Goal: Task Accomplishment & Management: Manage account settings

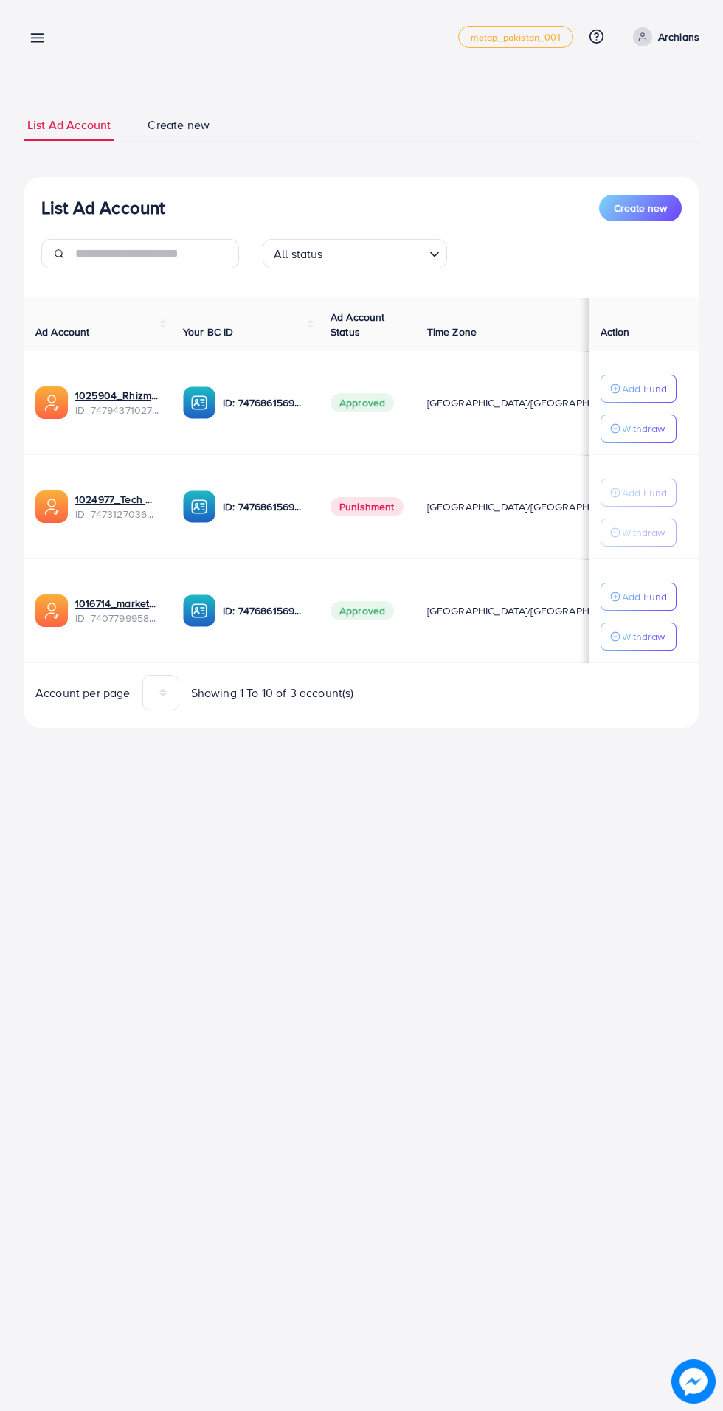
click at [682, 36] on p "Archians" at bounding box center [678, 37] width 41 height 18
click at [624, 120] on span "Log out" at bounding box center [611, 121] width 40 height 18
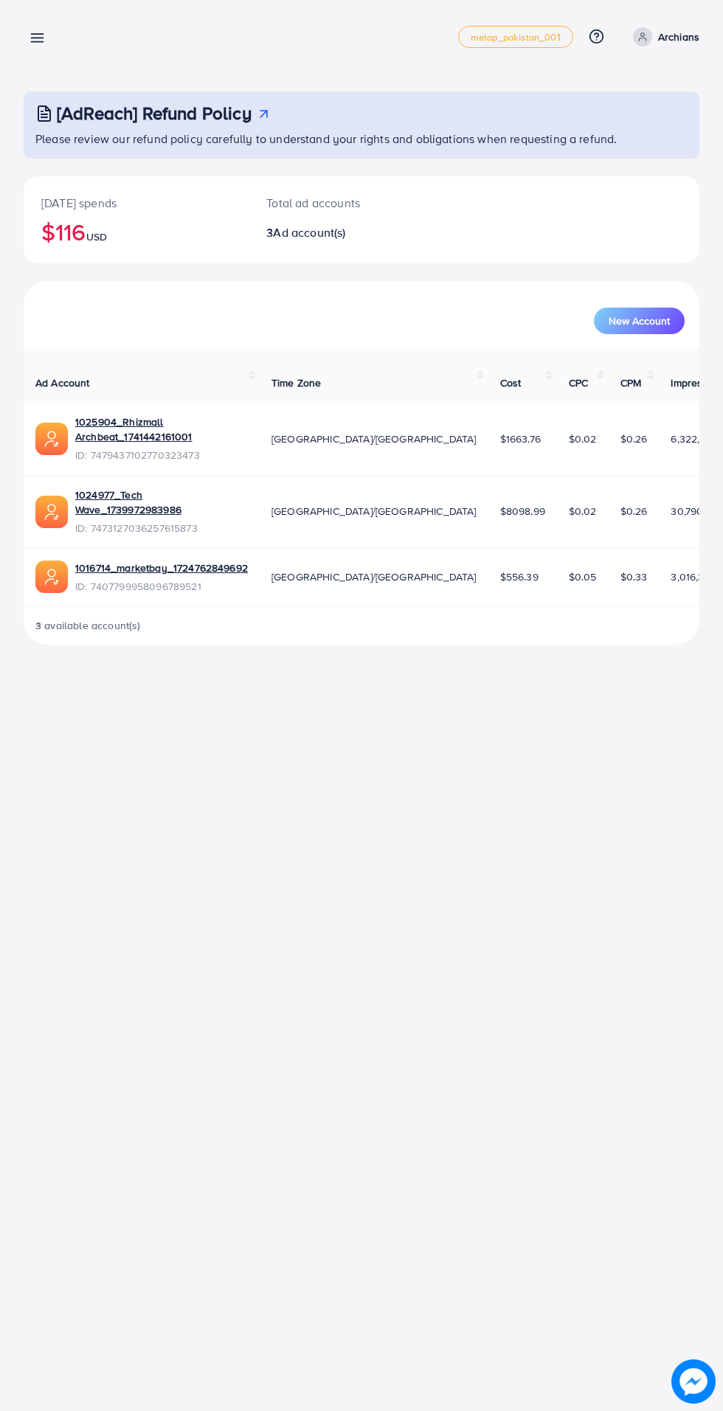
click at [37, 38] on line at bounding box center [38, 38] width 12 height 0
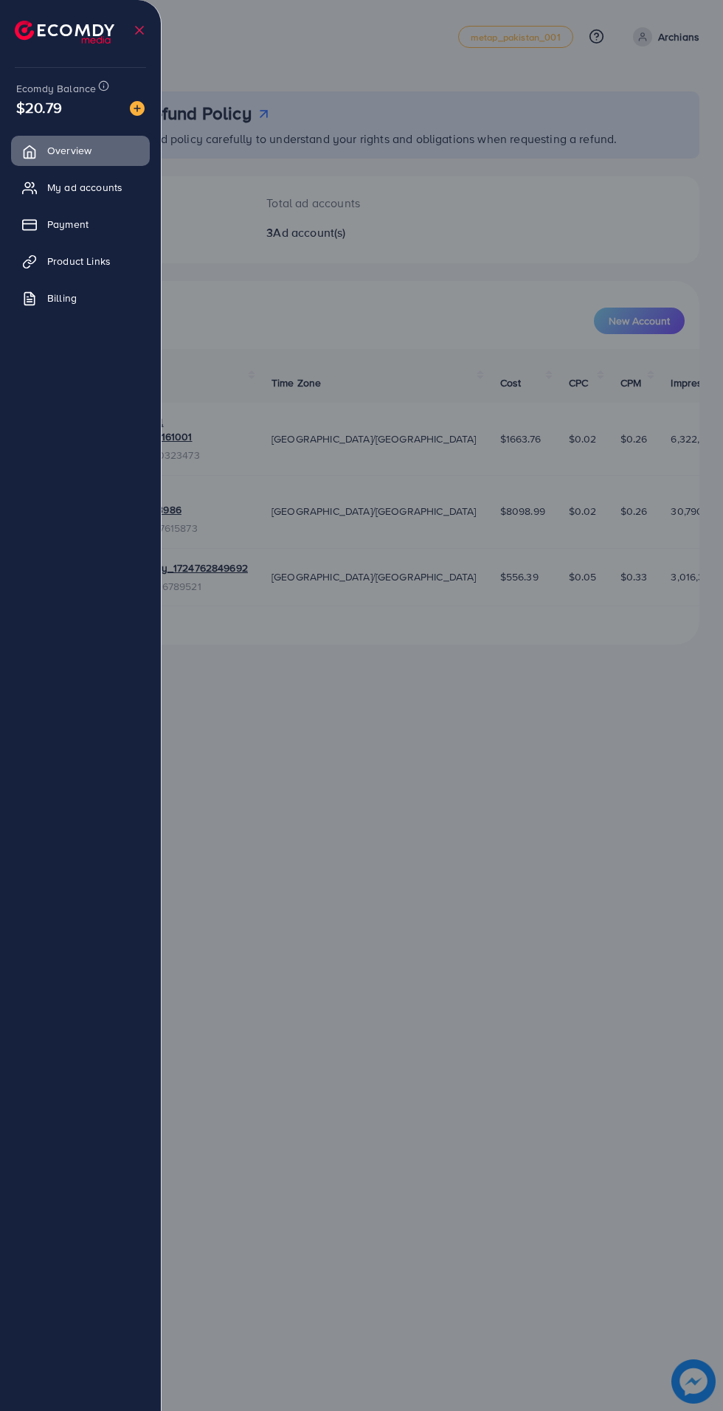
click at [397, 44] on div at bounding box center [361, 847] width 723 height 1694
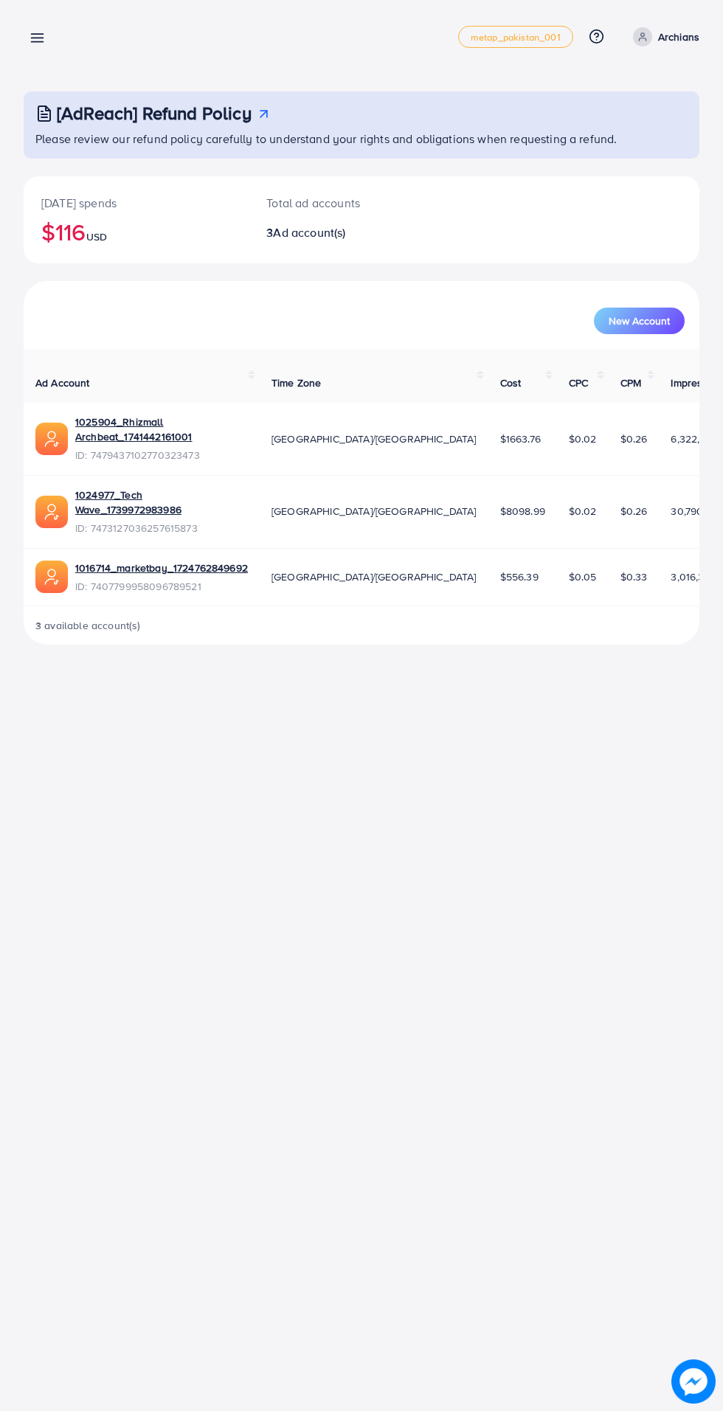
click at [40, 38] on line at bounding box center [38, 38] width 12 height 0
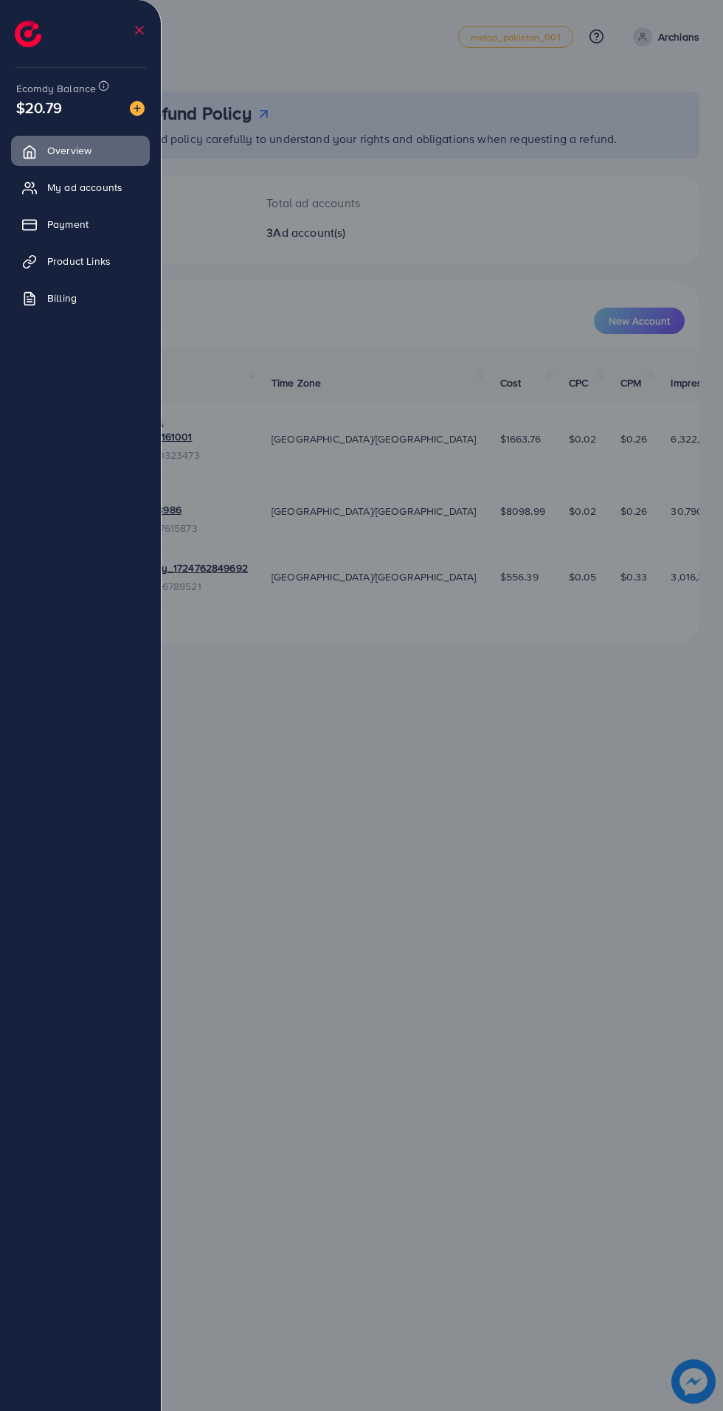
click at [94, 187] on span "My ad accounts" at bounding box center [84, 187] width 75 height 15
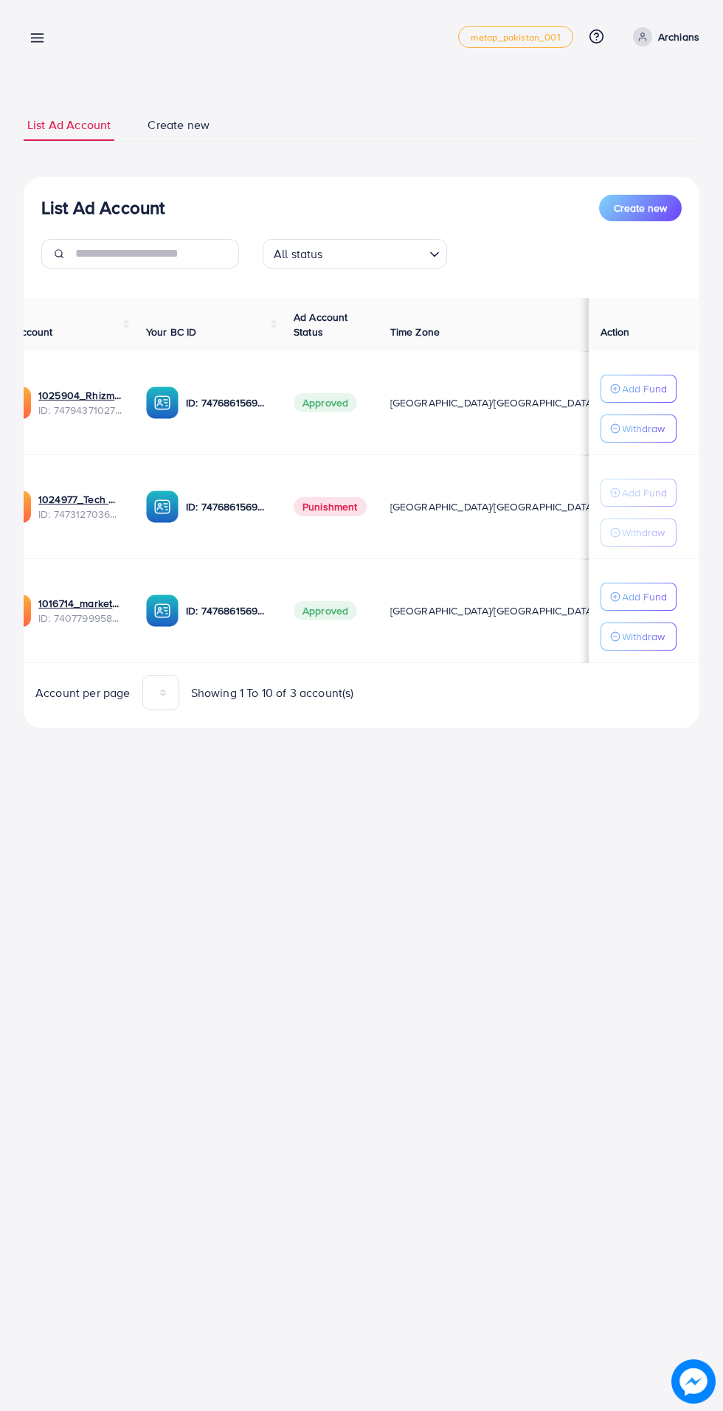
scroll to position [0, 39]
